Goal: Check status: Check status

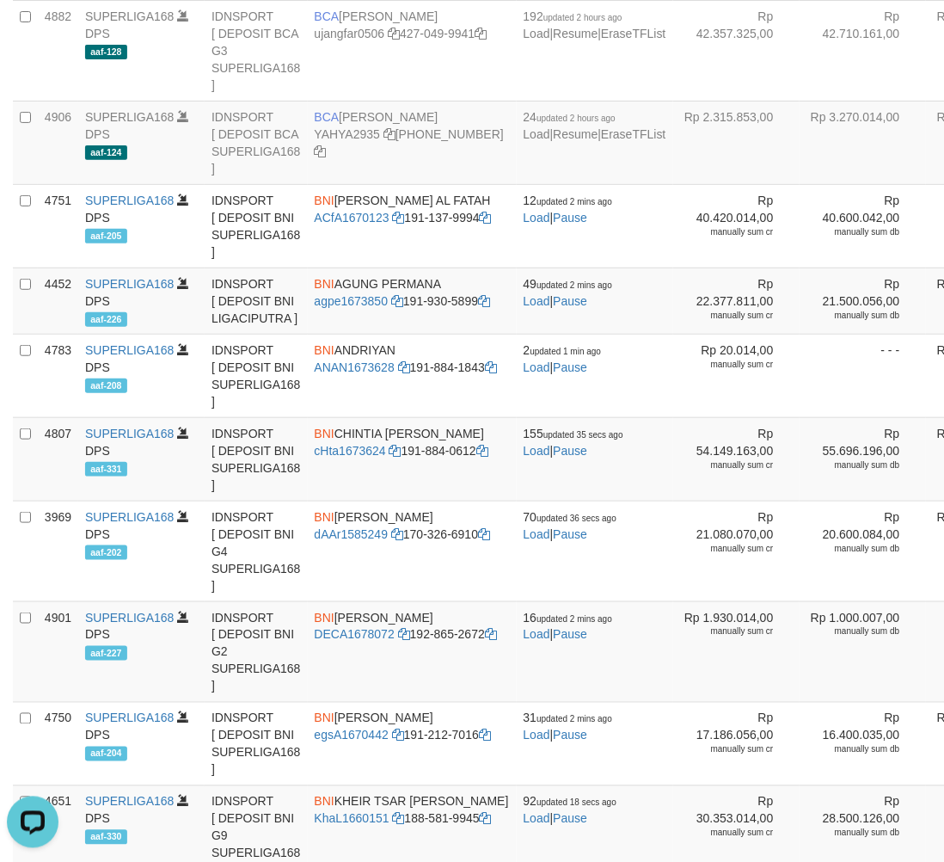
scroll to position [1231, 0]
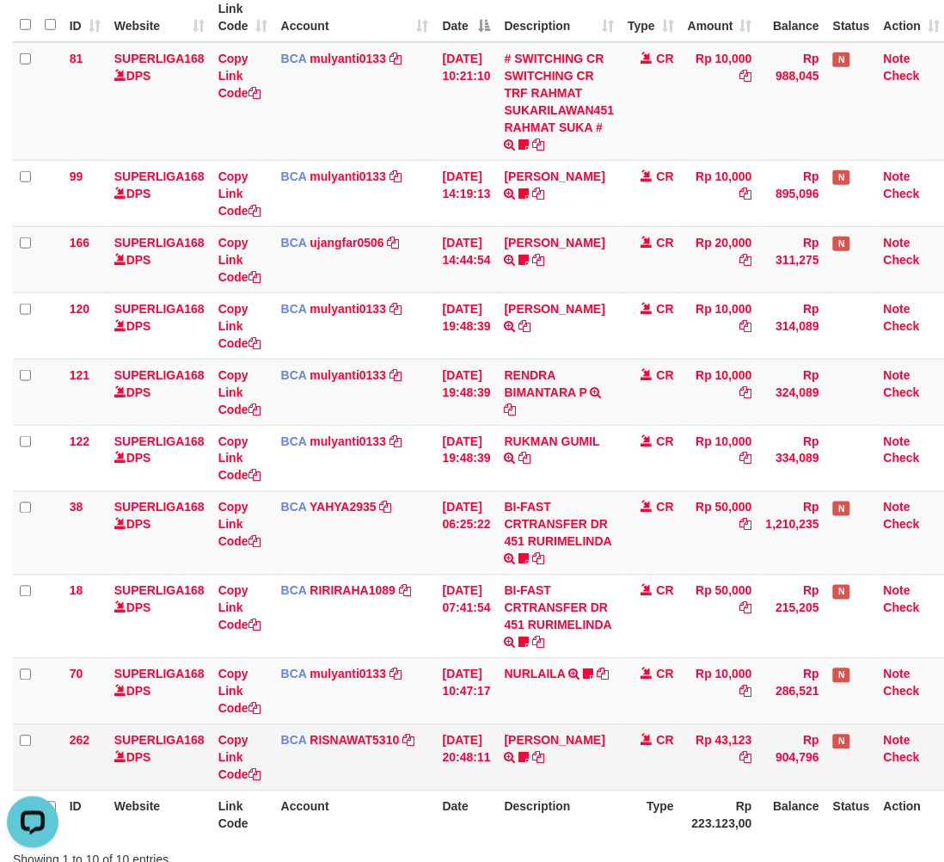
click at [637, 776] on td "CR" at bounding box center [651, 757] width 60 height 66
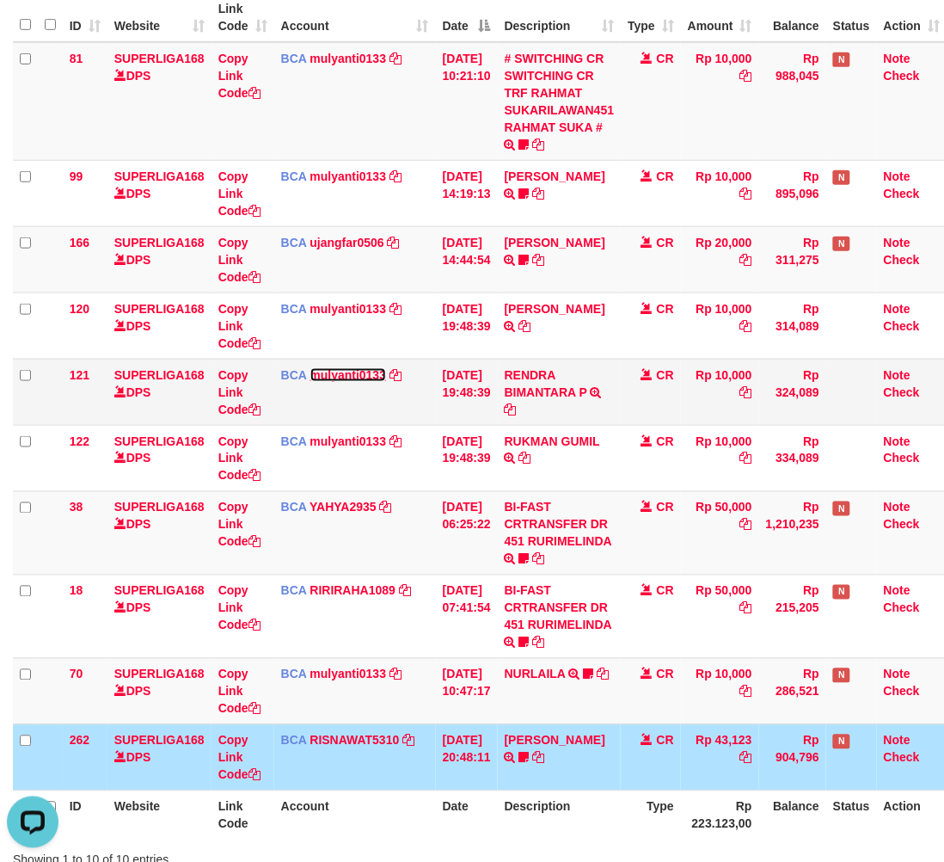
click at [327, 372] on link "mulyanti0133" at bounding box center [348, 375] width 77 height 14
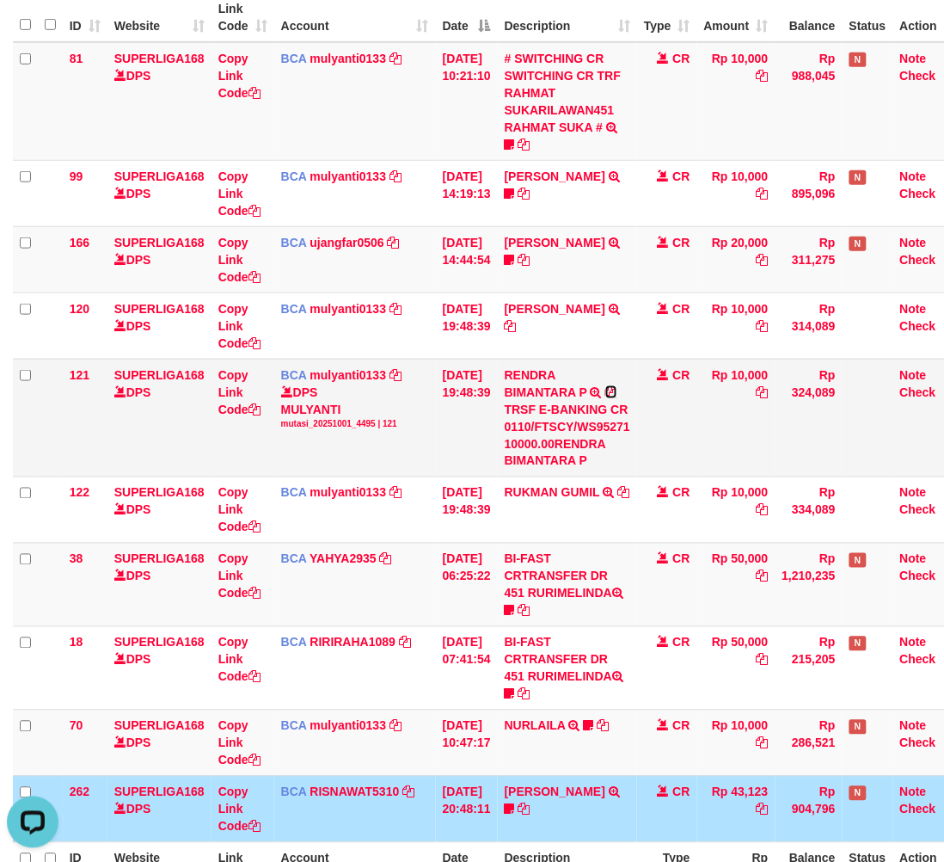
click at [617, 393] on icon at bounding box center [611, 392] width 12 height 12
click at [727, 120] on td "Rp 10,000" at bounding box center [736, 101] width 78 height 119
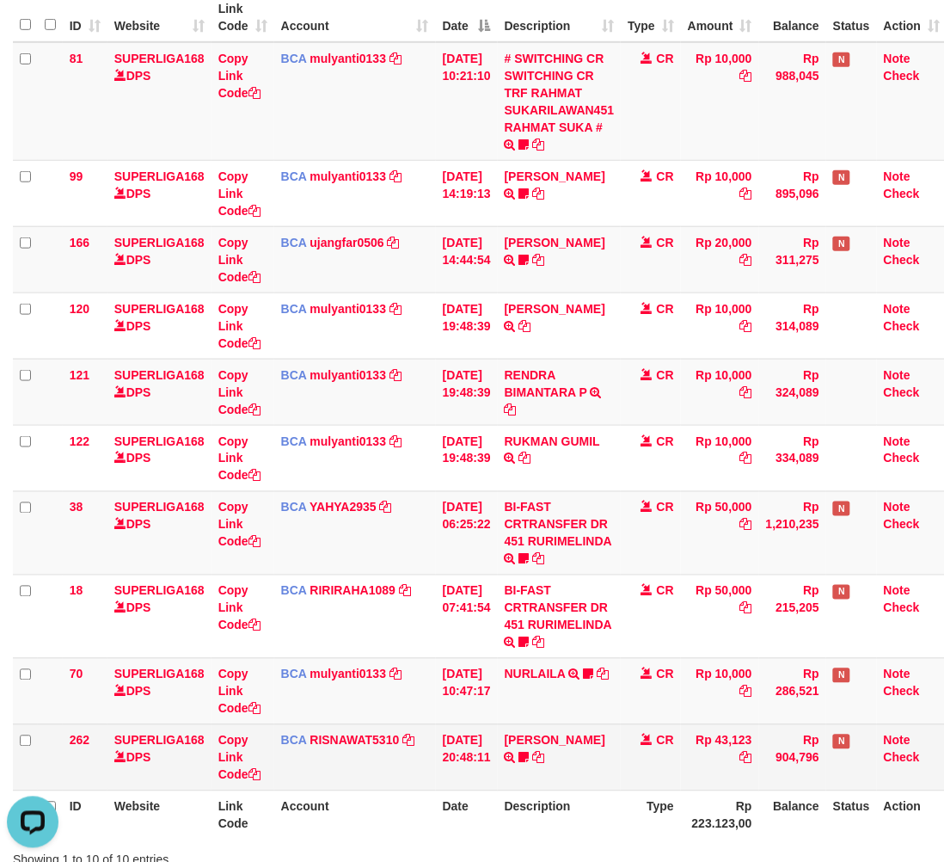
click at [648, 759] on td "CR" at bounding box center [651, 757] width 60 height 66
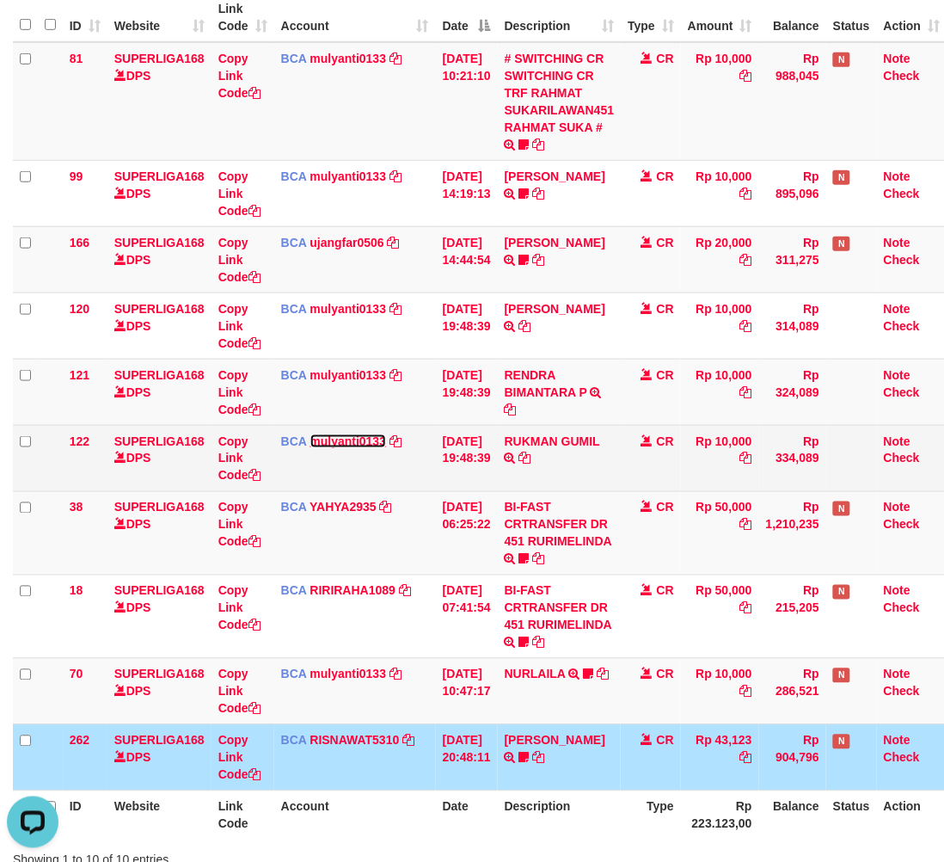
click at [355, 437] on link "mulyanti0133" at bounding box center [348, 441] width 77 height 14
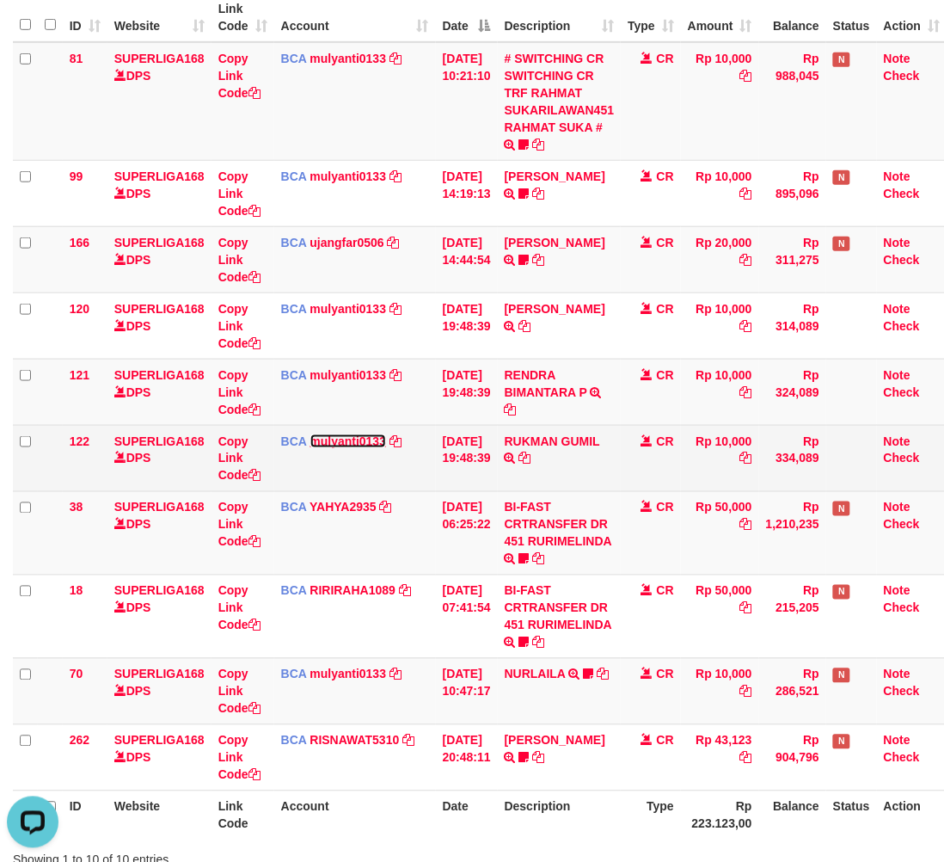
click at [333, 443] on link "mulyanti0133" at bounding box center [348, 441] width 77 height 14
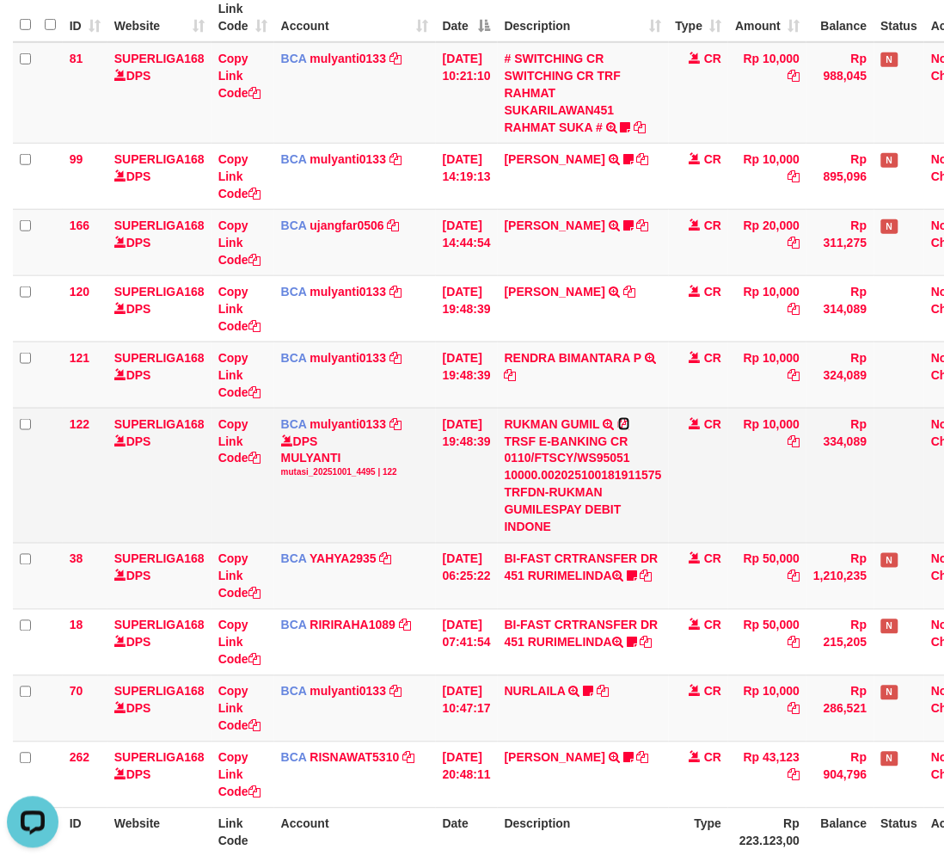
click at [630, 422] on icon at bounding box center [624, 424] width 12 height 12
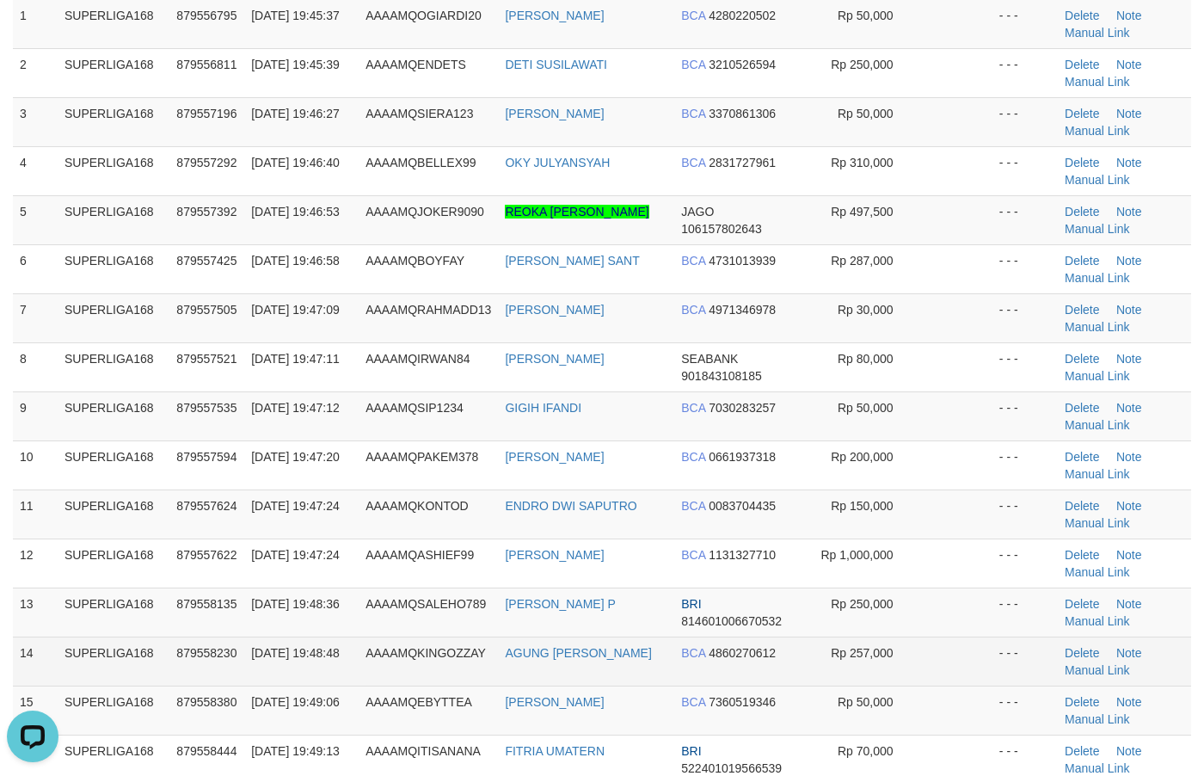
scroll to position [215, 0]
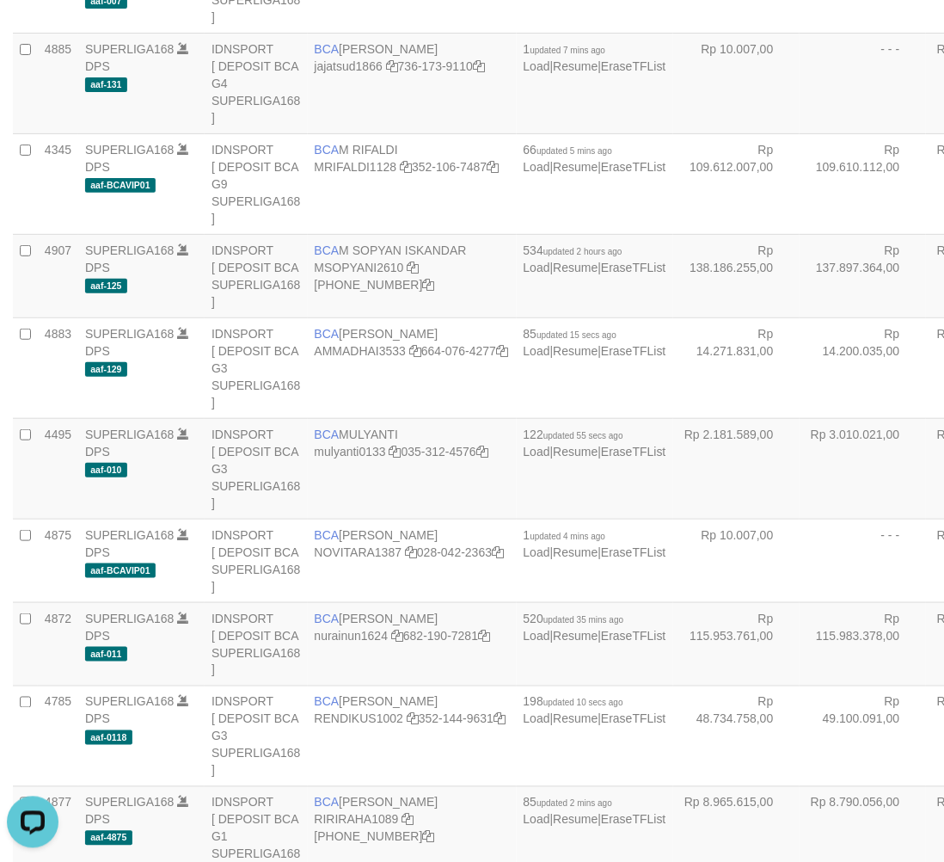
scroll to position [13, 0]
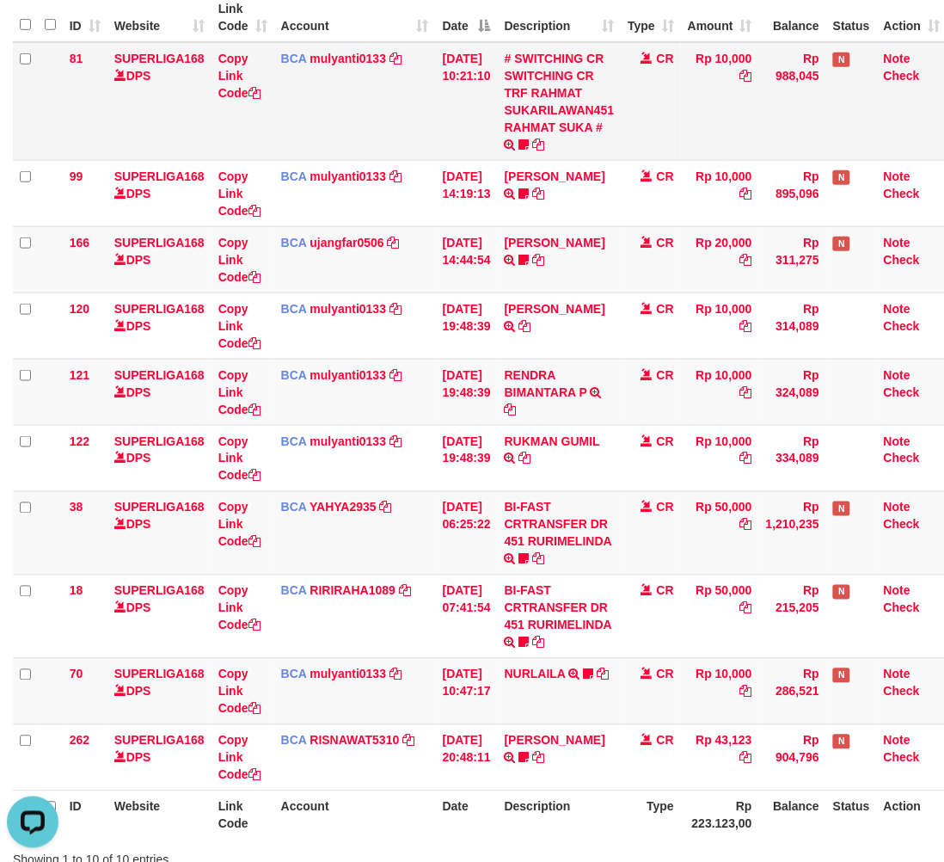
click at [660, 106] on td "CR" at bounding box center [651, 101] width 60 height 119
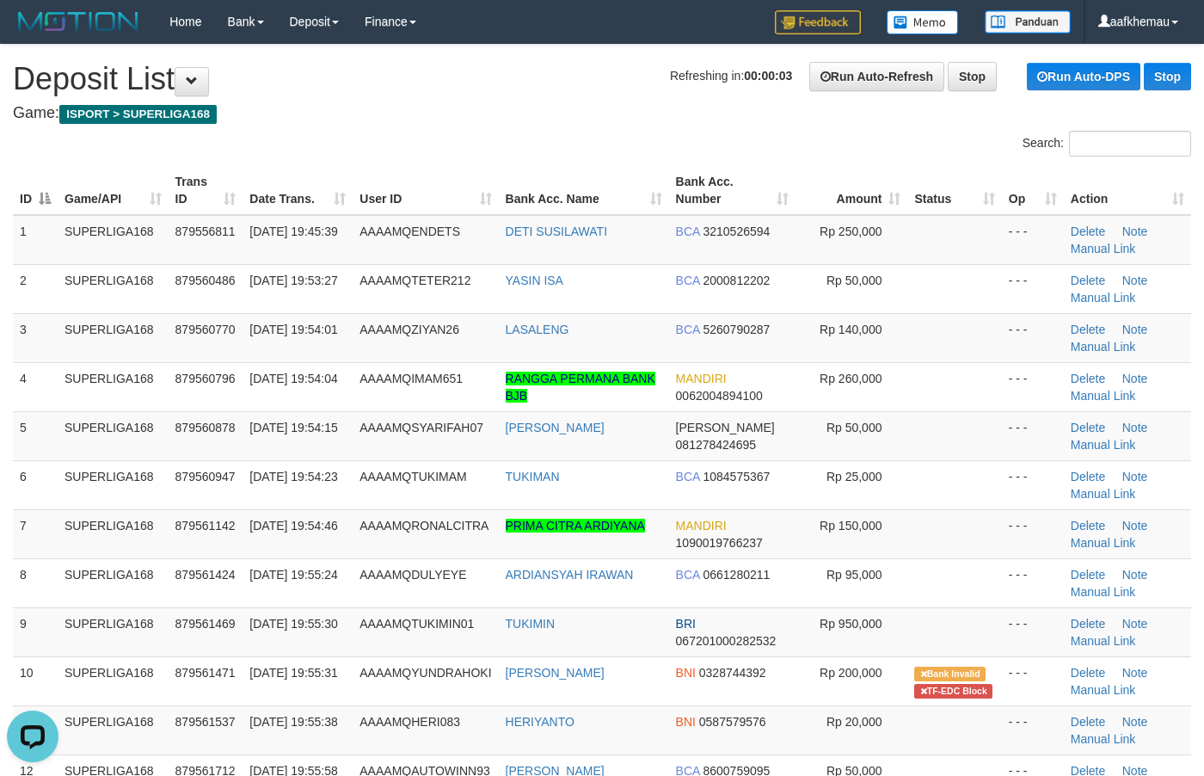
click at [544, 80] on h1 "Refreshing in: 00:00:03 Run Auto-Refresh Stop Run Auto-DPS Stop Deposit List" at bounding box center [602, 79] width 1178 height 34
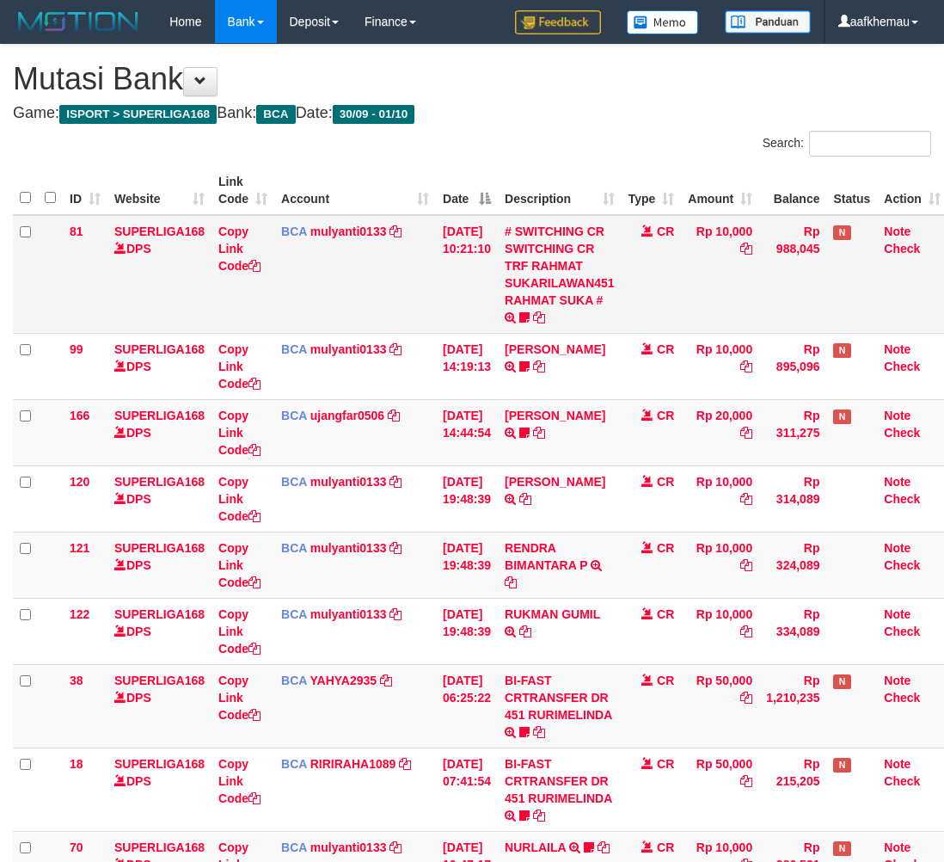
scroll to position [138, 0]
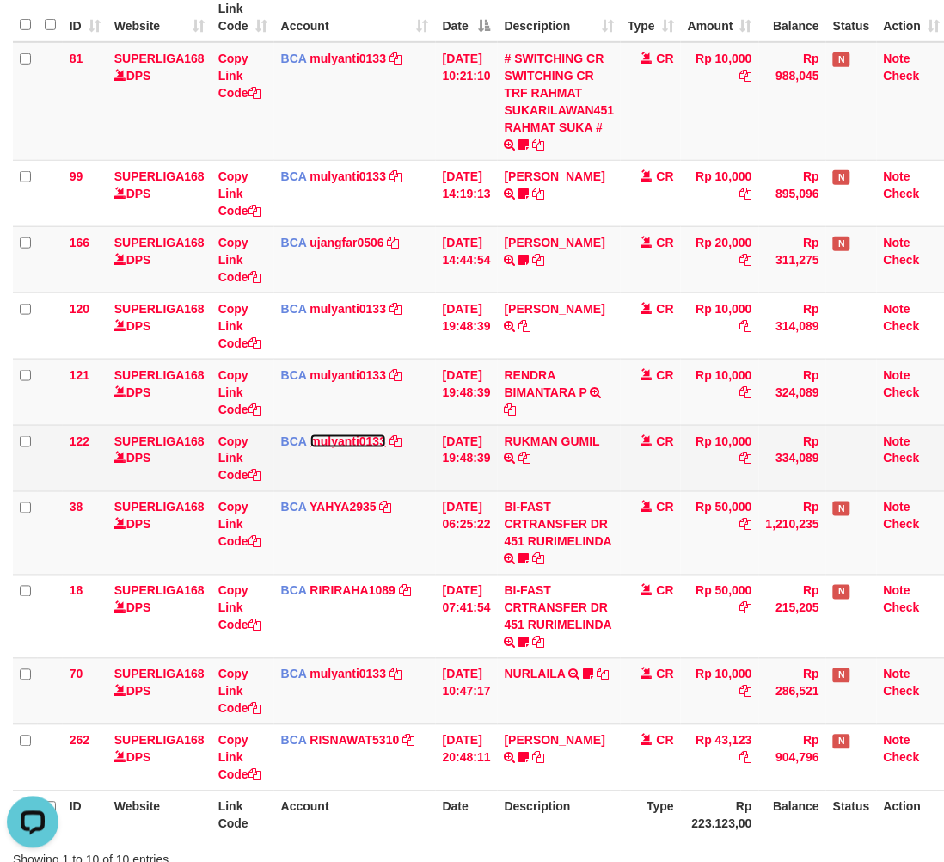
click at [345, 444] on link "mulyanti0133" at bounding box center [348, 441] width 77 height 14
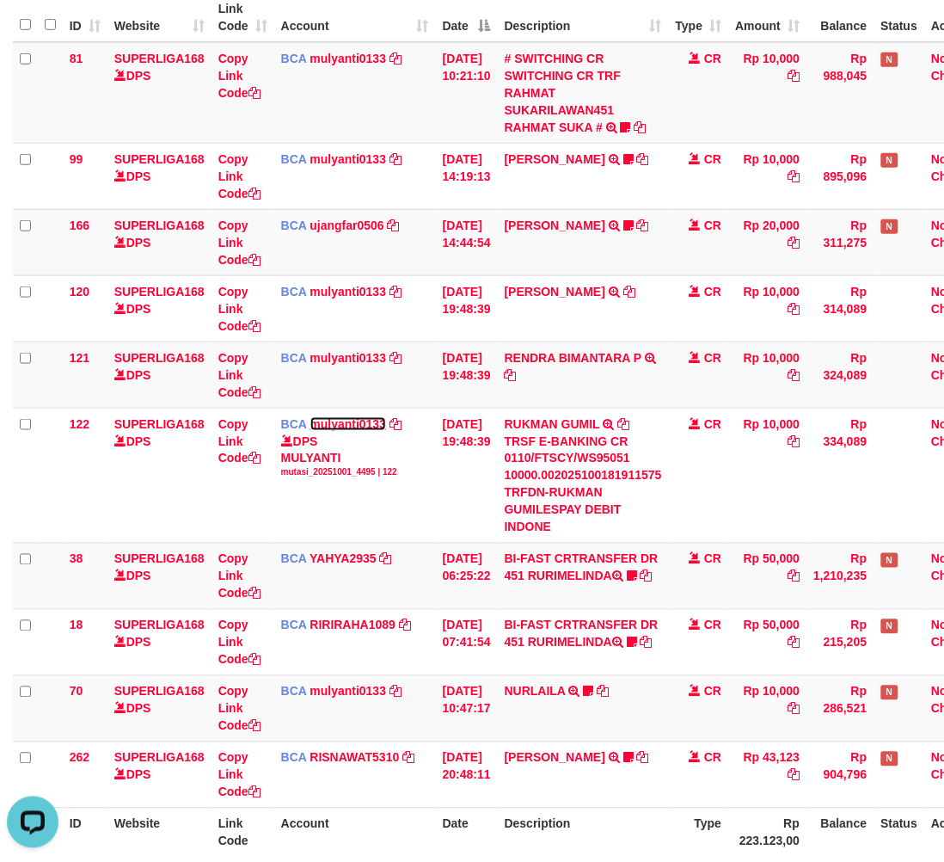
scroll to position [173, 61]
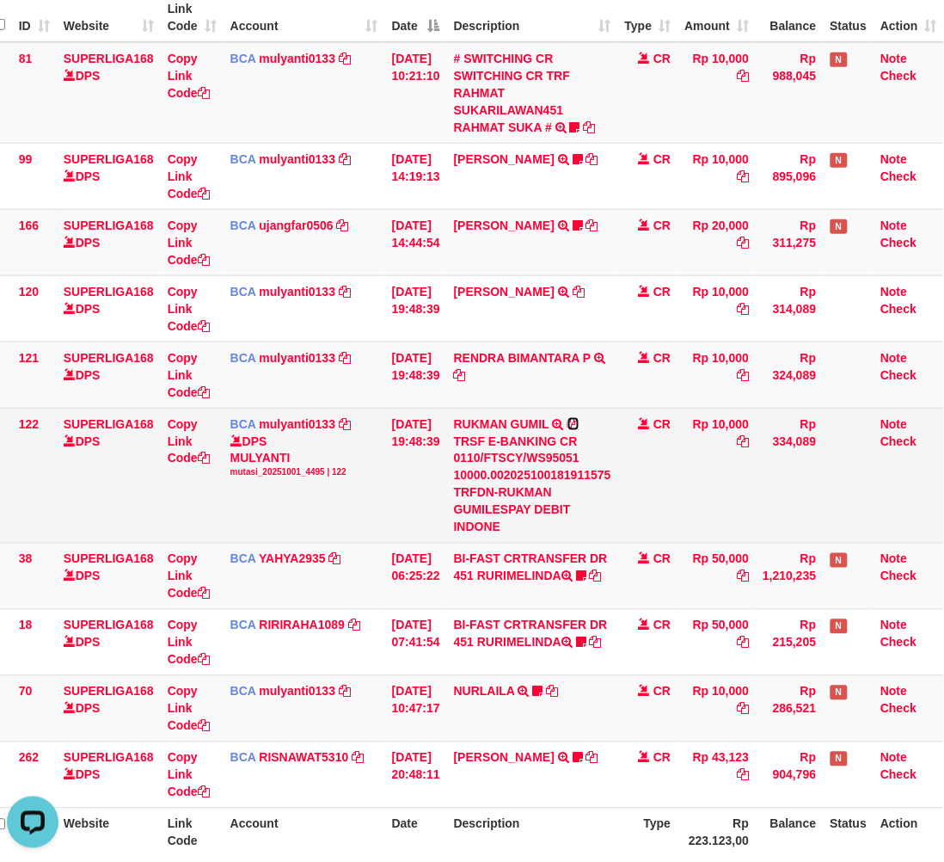
click at [576, 422] on icon at bounding box center [574, 424] width 12 height 12
click at [890, 424] on link "Note" at bounding box center [894, 424] width 27 height 14
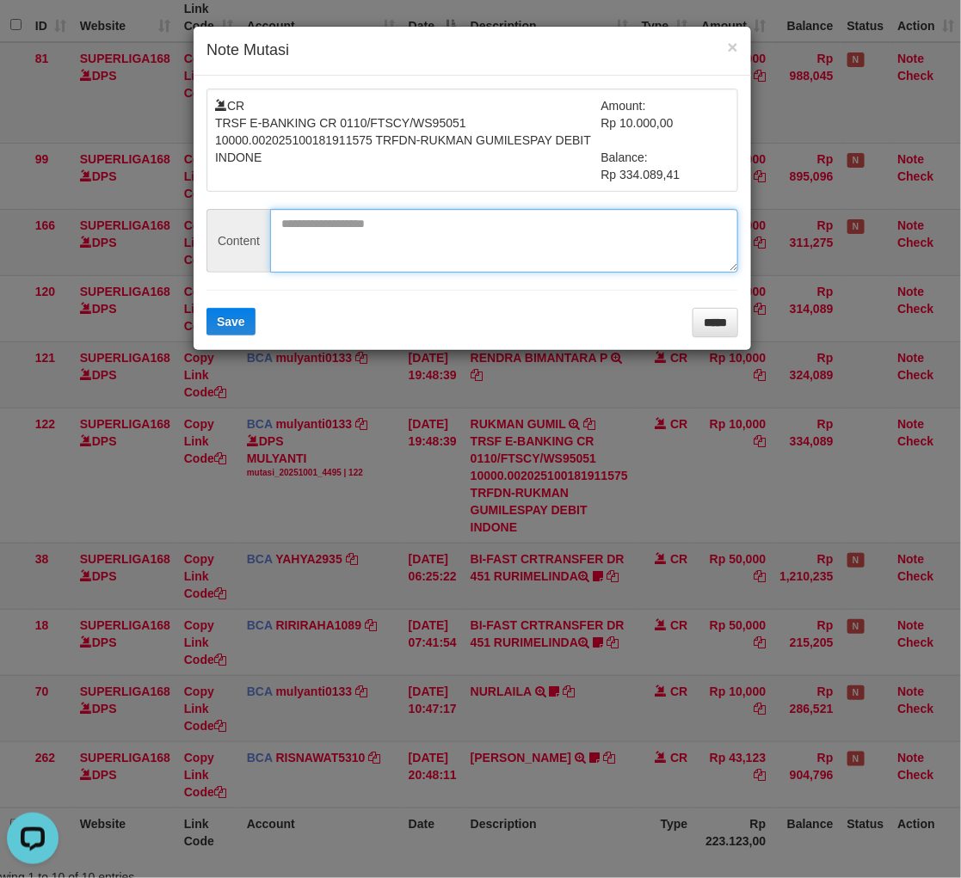
paste textarea "*********"
drag, startPoint x: 345, startPoint y: 250, endPoint x: 363, endPoint y: 243, distance: 19.3
click at [346, 250] on textarea "*********" at bounding box center [504, 241] width 468 height 64
type textarea "**********"
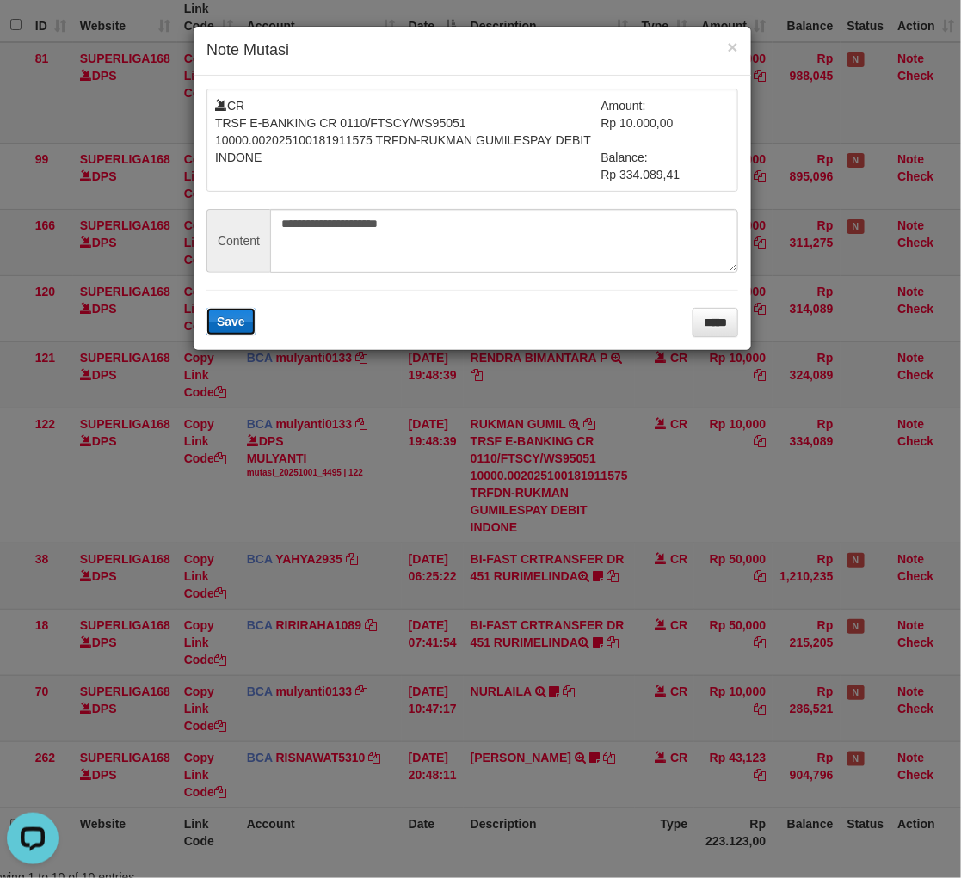
click at [209, 327] on button "Save" at bounding box center [230, 322] width 49 height 28
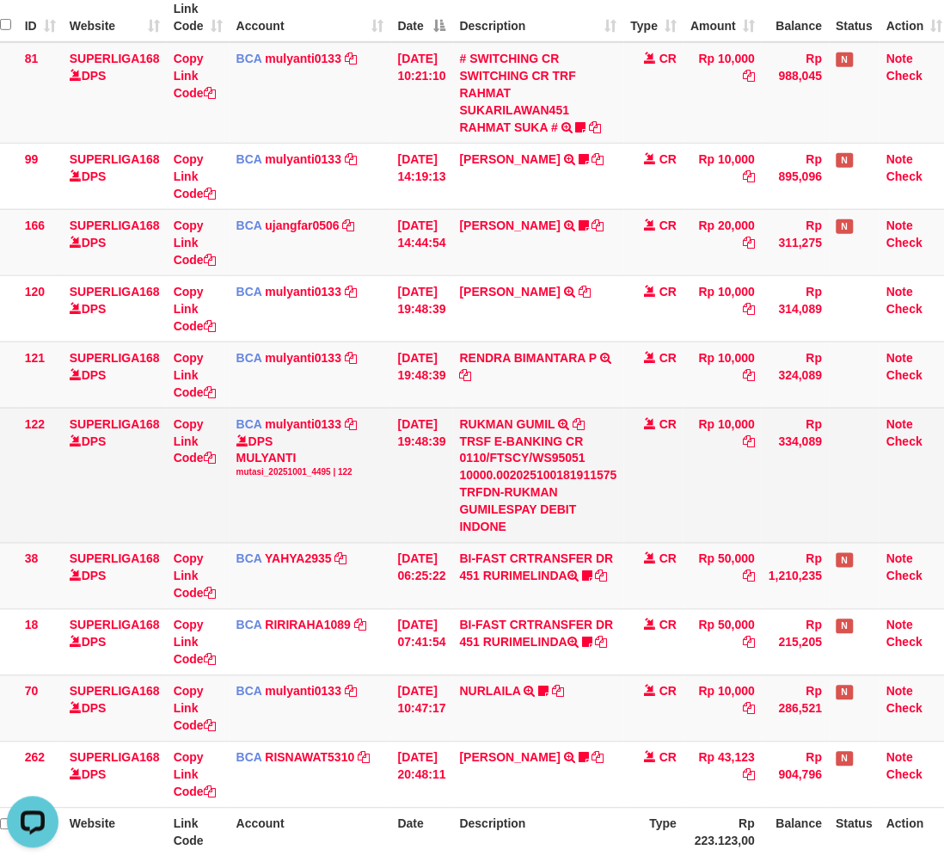
click at [608, 488] on div "TRSF E-BANKING CR 0110/FTSCY/WS95051 10000.002025100181911575 TRFDN-RUKMAN GUMI…" at bounding box center [538, 484] width 157 height 103
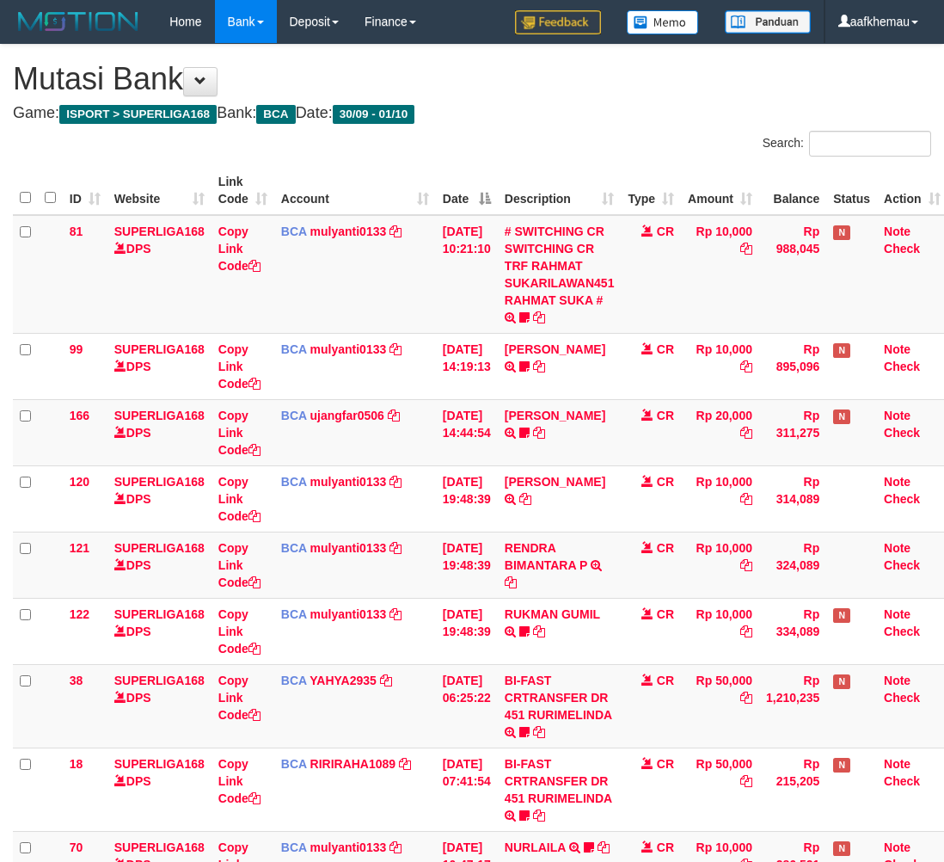
scroll to position [173, 14]
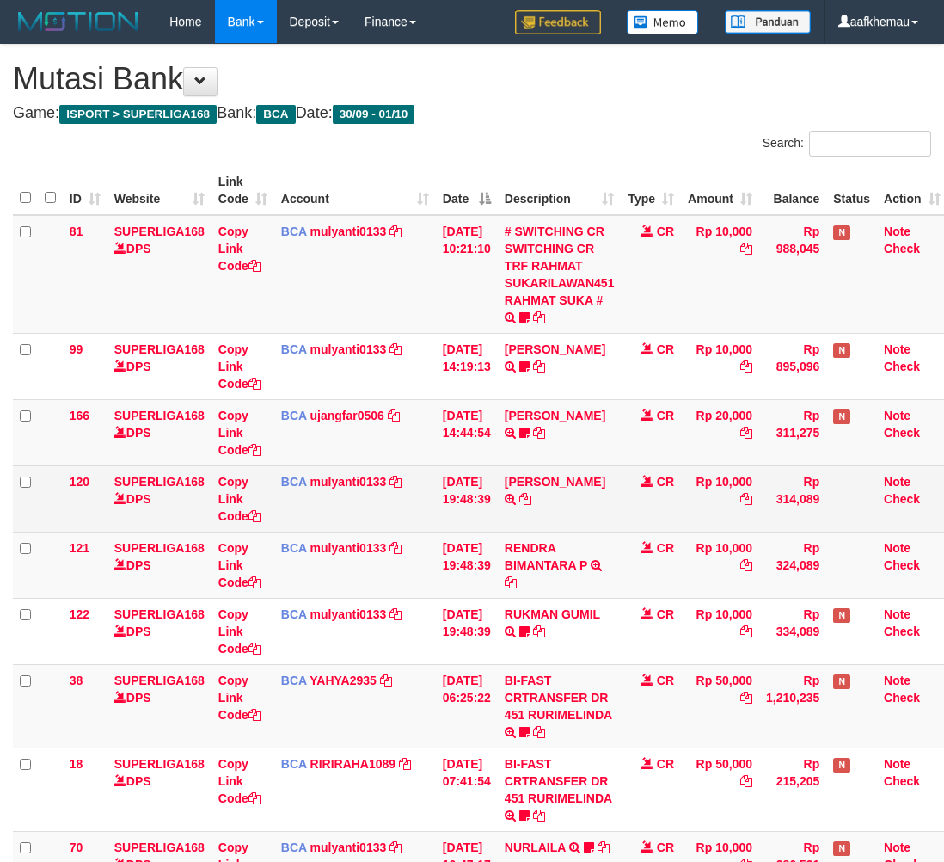
scroll to position [173, 14]
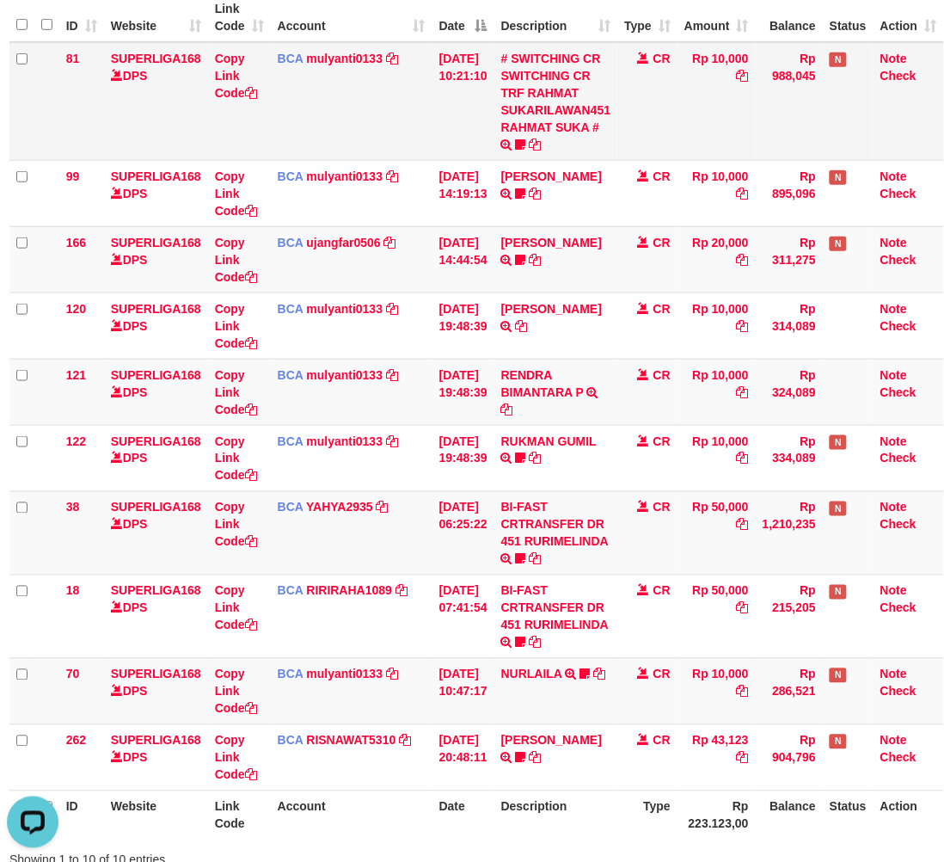
click at [728, 126] on td "Rp 10,000" at bounding box center [717, 101] width 78 height 119
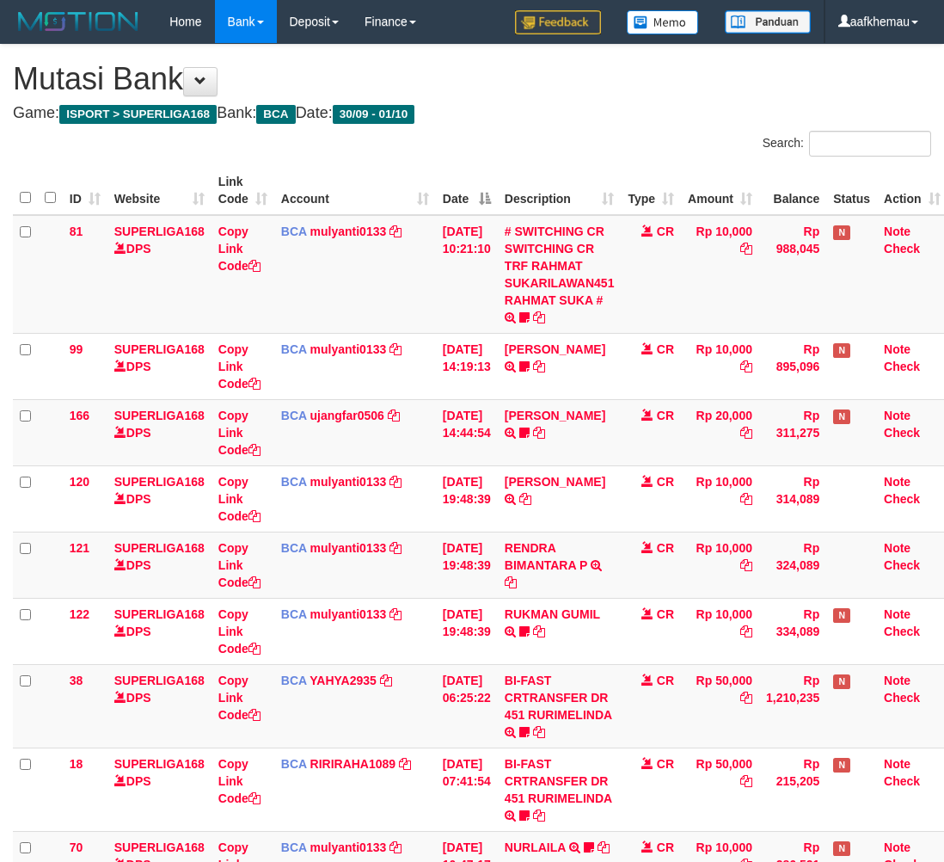
scroll to position [173, 14]
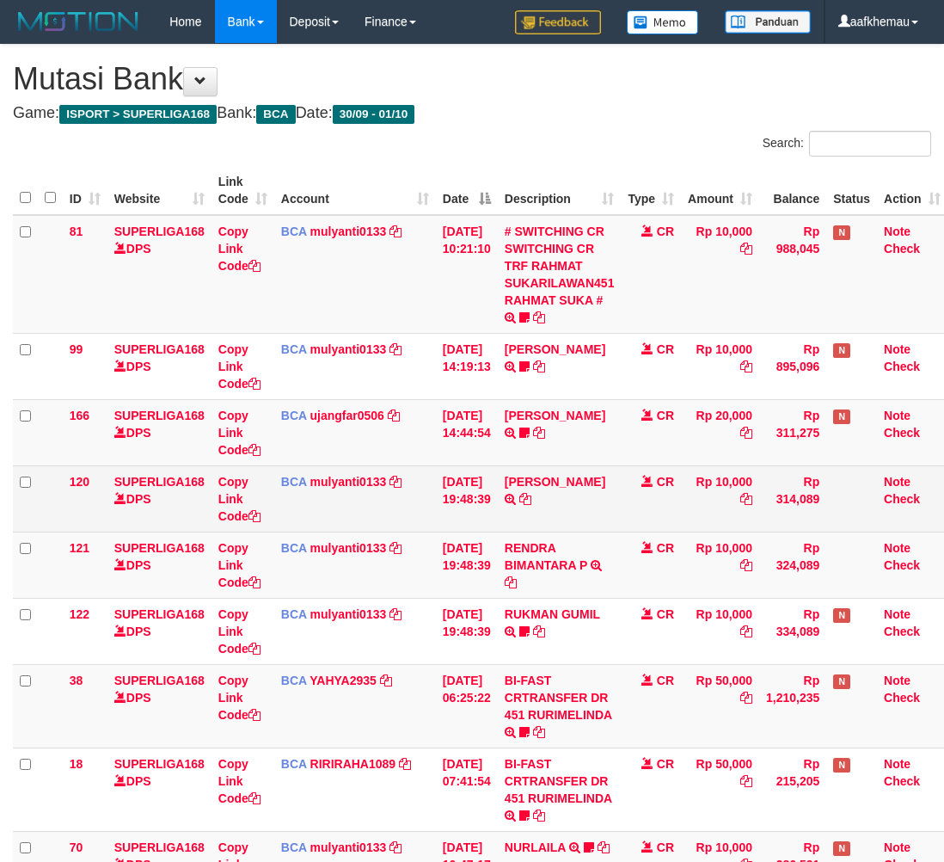
scroll to position [173, 14]
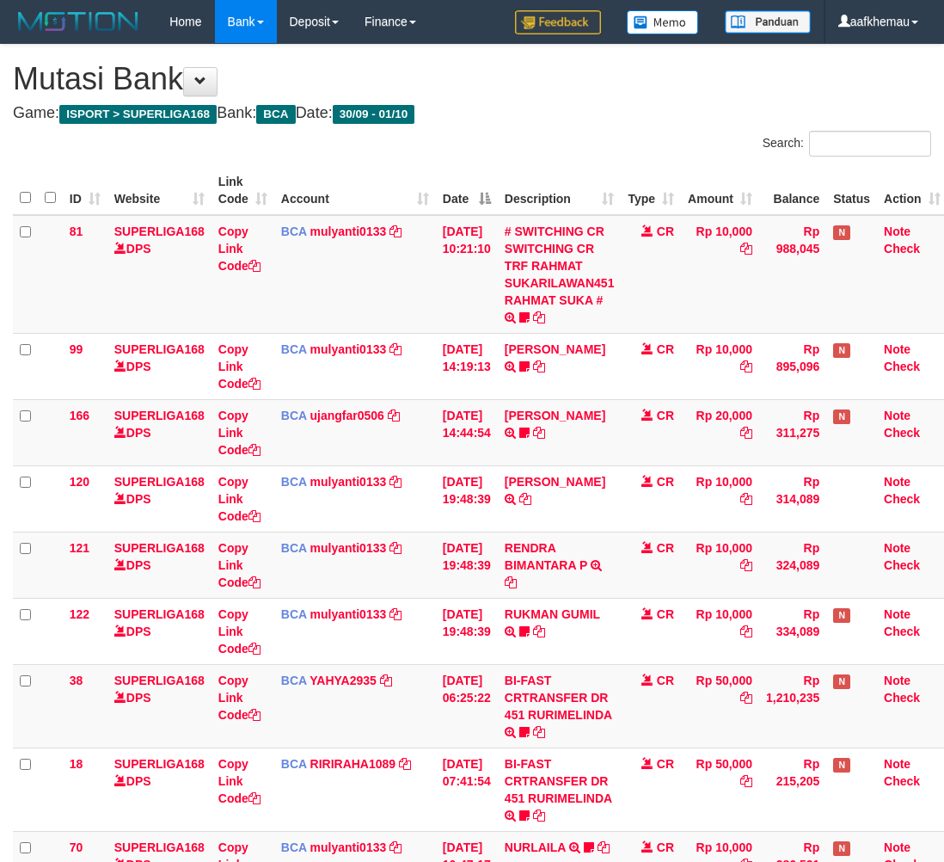
scroll to position [173, 14]
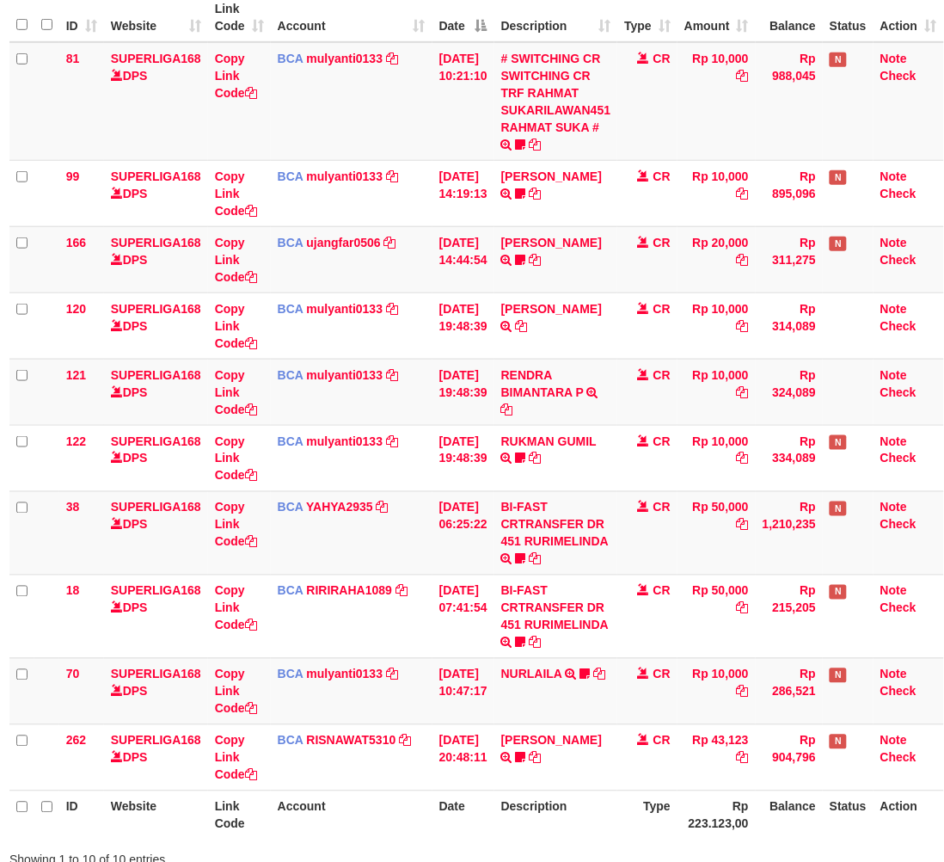
click at [695, 114] on td "Rp 10,000" at bounding box center [717, 101] width 78 height 119
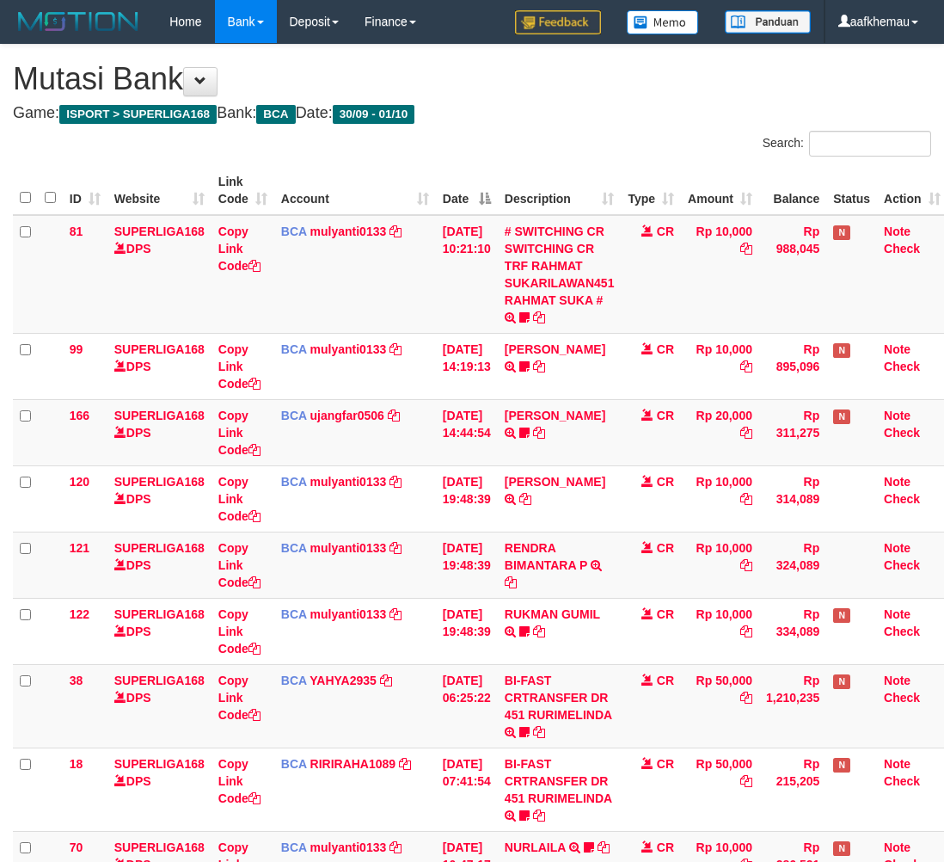
scroll to position [173, 14]
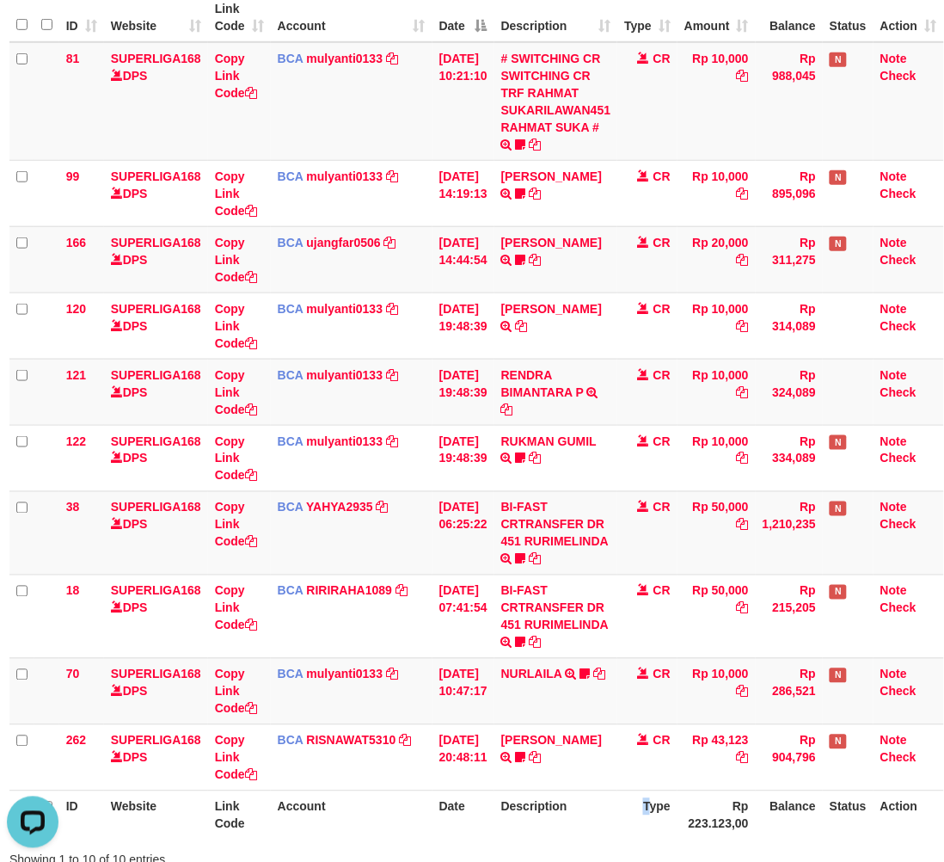
click at [648, 839] on th "Type" at bounding box center [647, 814] width 60 height 49
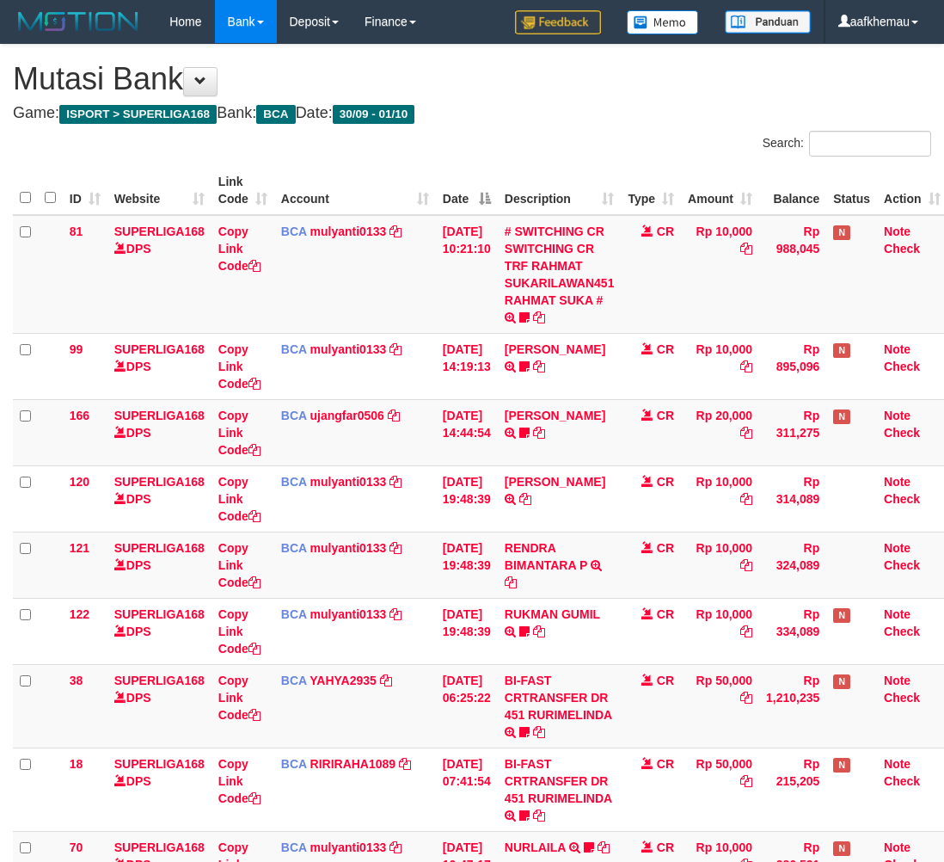
scroll to position [173, 14]
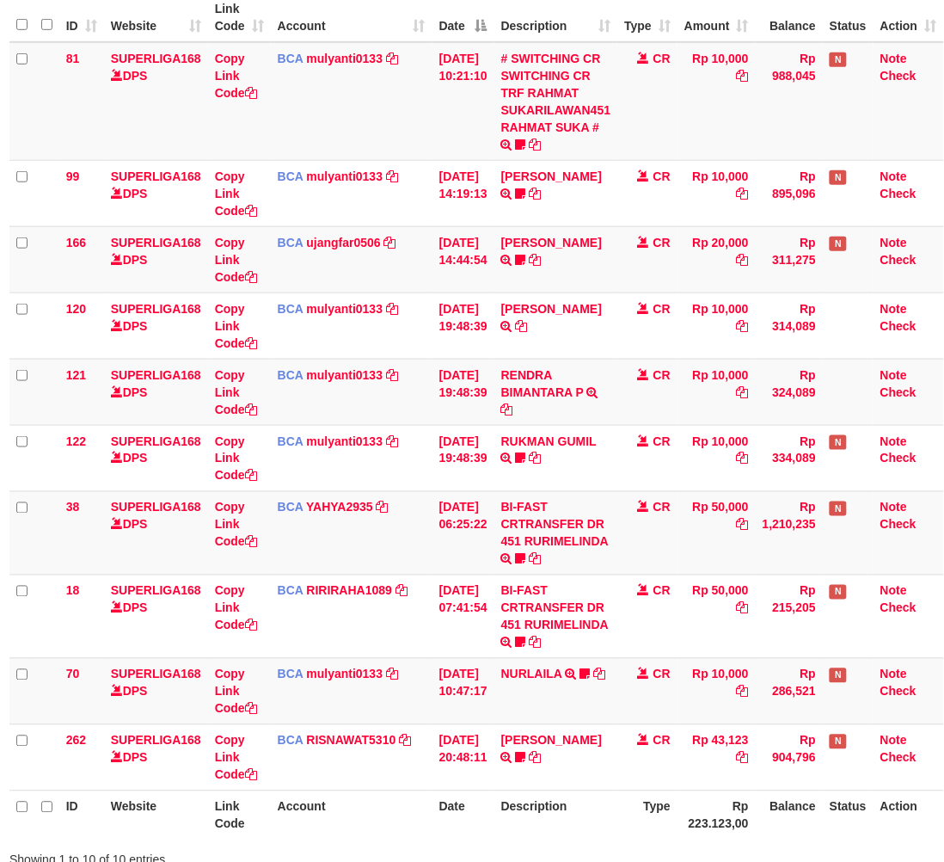
drag, startPoint x: 0, startPoint y: 0, endPoint x: 632, endPoint y: 823, distance: 1037.7
click at [632, 823] on th "Type" at bounding box center [647, 814] width 60 height 49
click at [503, 410] on icon at bounding box center [507, 409] width 12 height 12
click at [734, 126] on td "Rp 10,000" at bounding box center [717, 101] width 78 height 119
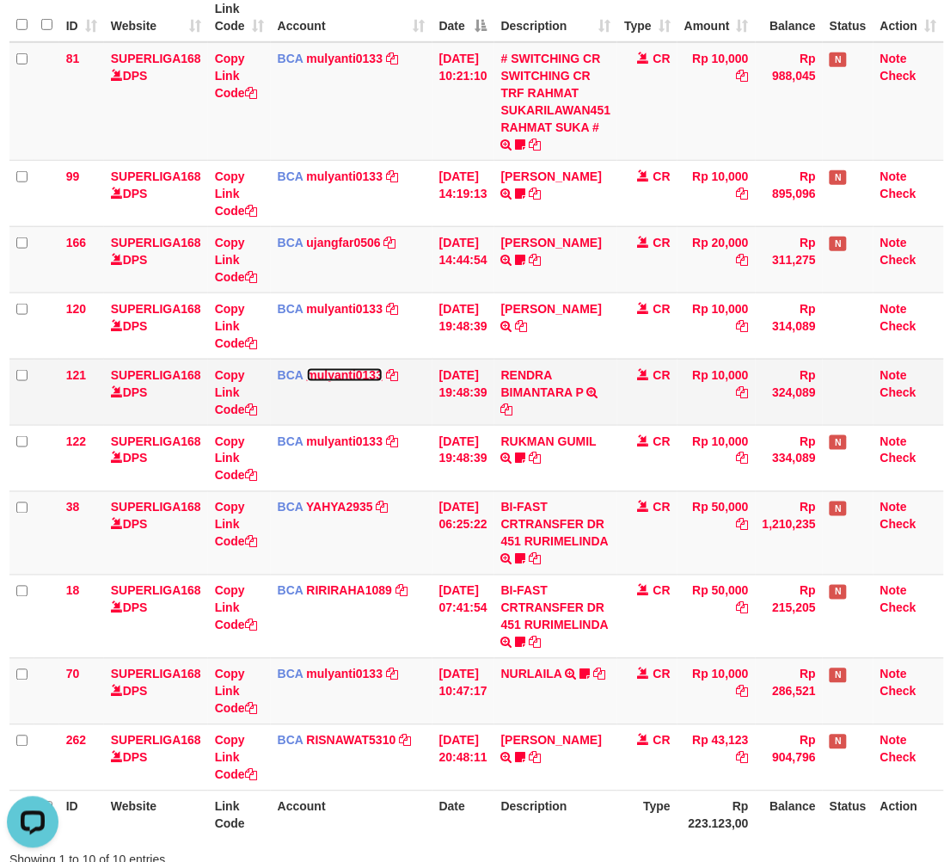
click at [321, 377] on link "mulyanti0133" at bounding box center [345, 375] width 77 height 14
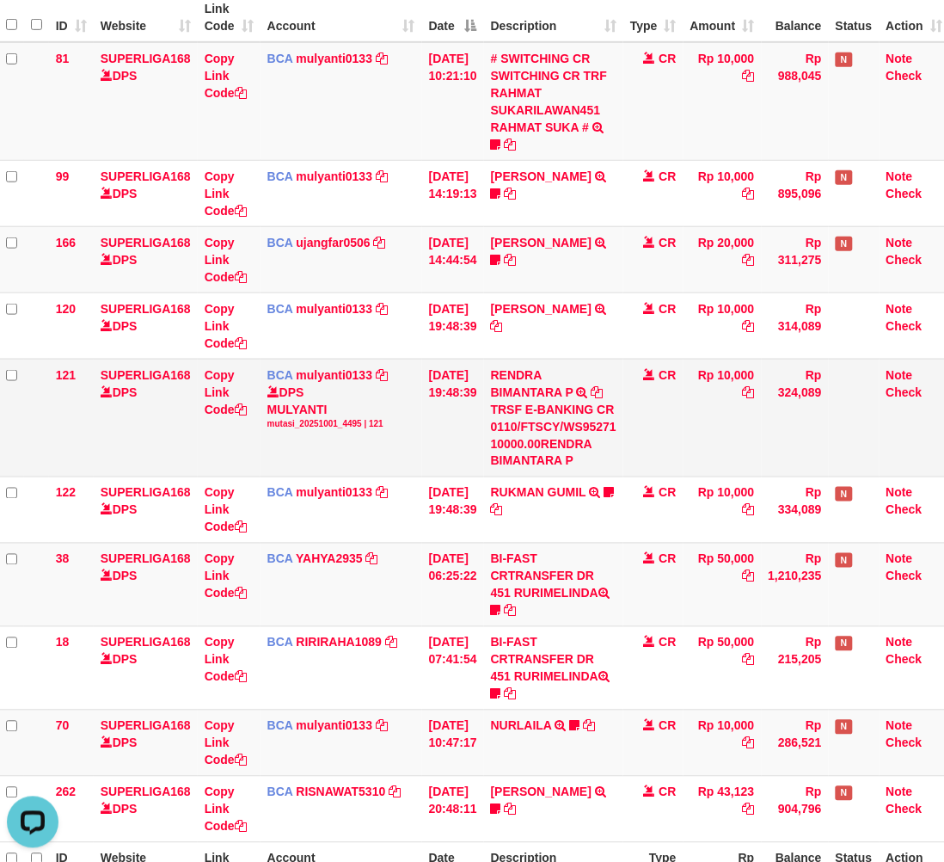
click at [314, 404] on div "DPS MULYANTI mutasi_20251001_4495 | 121" at bounding box center [341, 407] width 148 height 46
copy div "MULYANTI"
click at [708, 422] on td "Rp 10,000" at bounding box center [723, 418] width 78 height 118
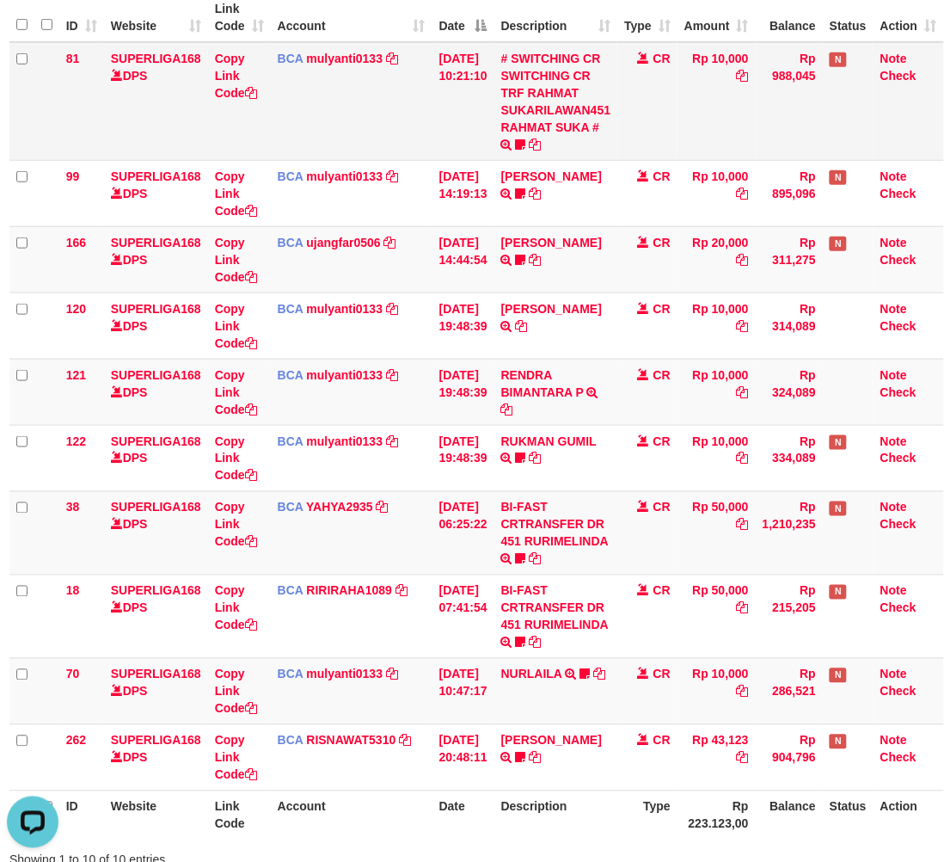
click at [689, 119] on td "Rp 10,000" at bounding box center [717, 101] width 78 height 119
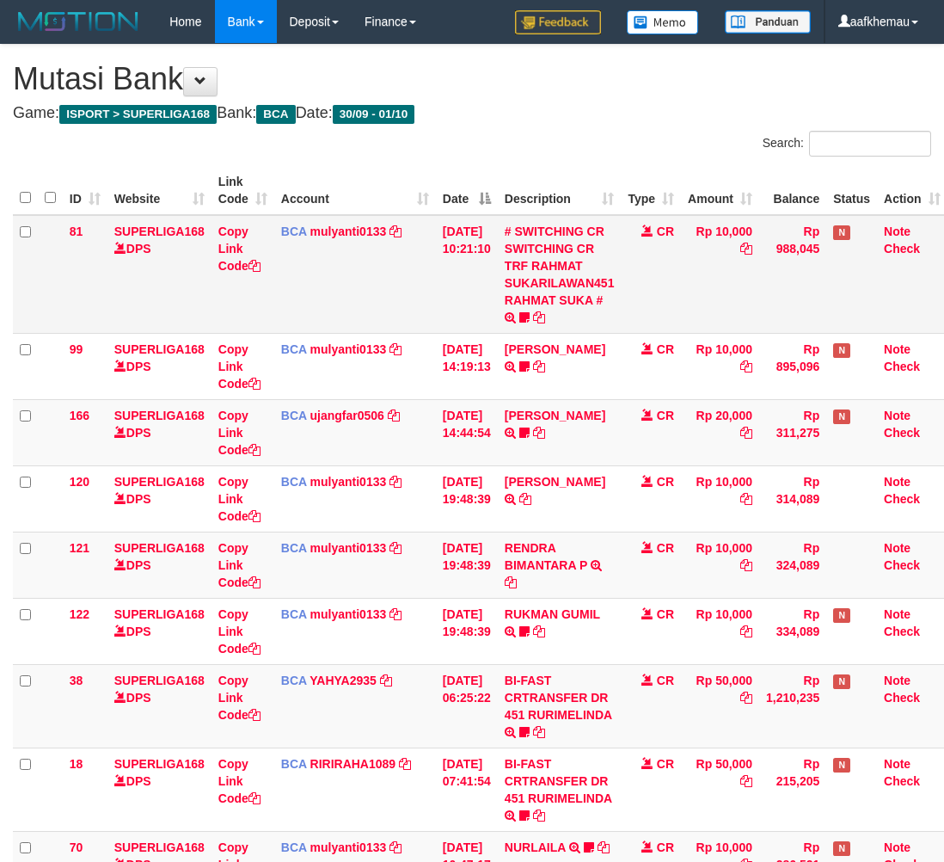
scroll to position [173, 14]
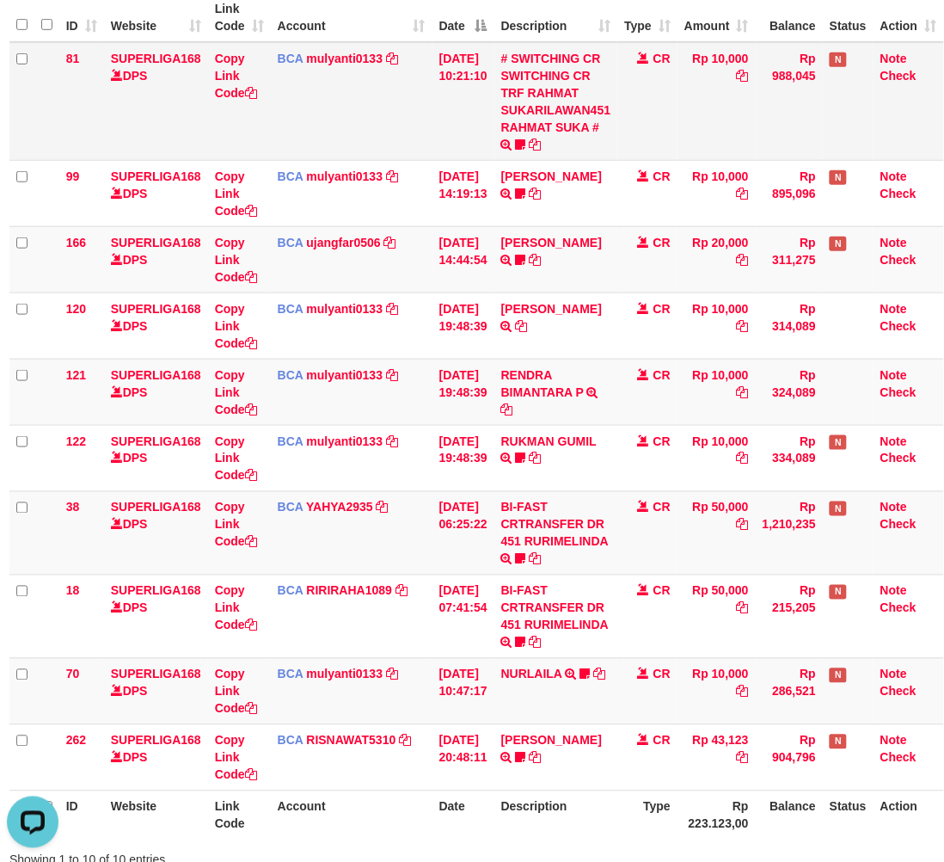
click at [685, 97] on td "Rp 10,000" at bounding box center [717, 101] width 78 height 119
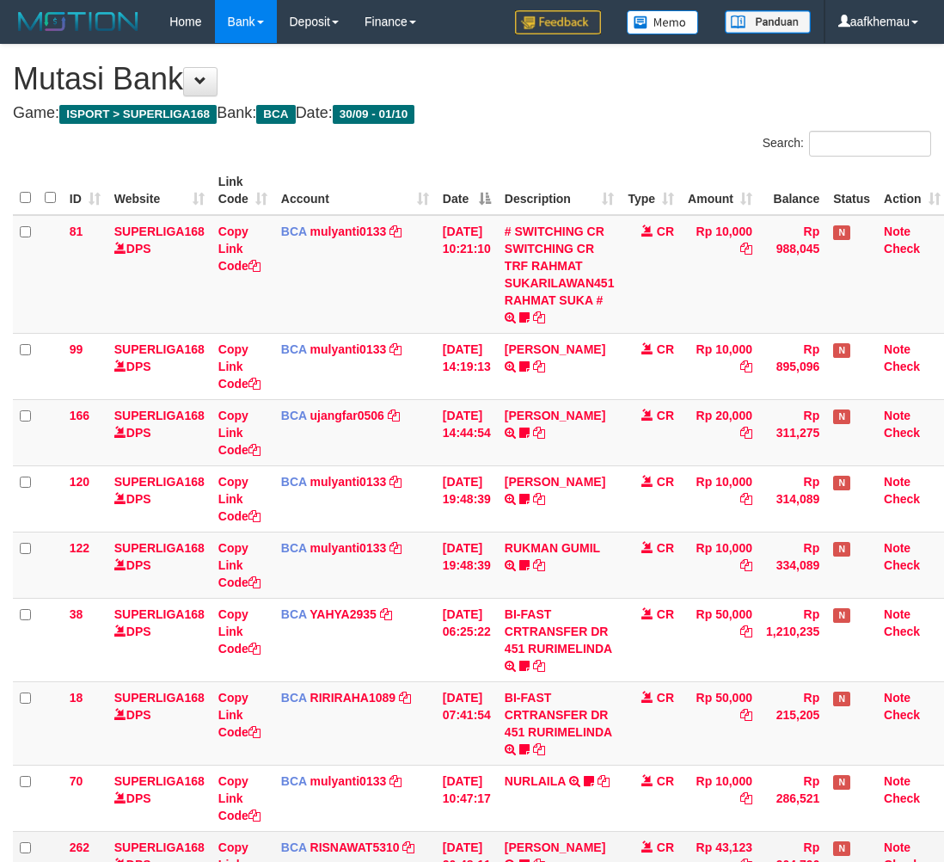
scroll to position [173, 14]
